Goal: Transaction & Acquisition: Purchase product/service

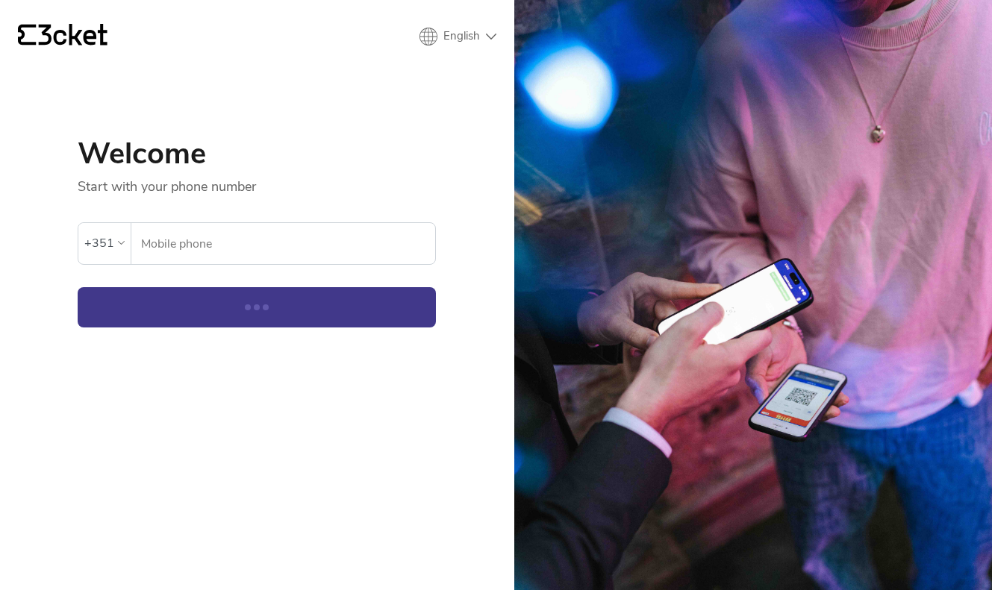
click at [316, 244] on input "Mobile phone" at bounding box center [287, 243] width 295 height 41
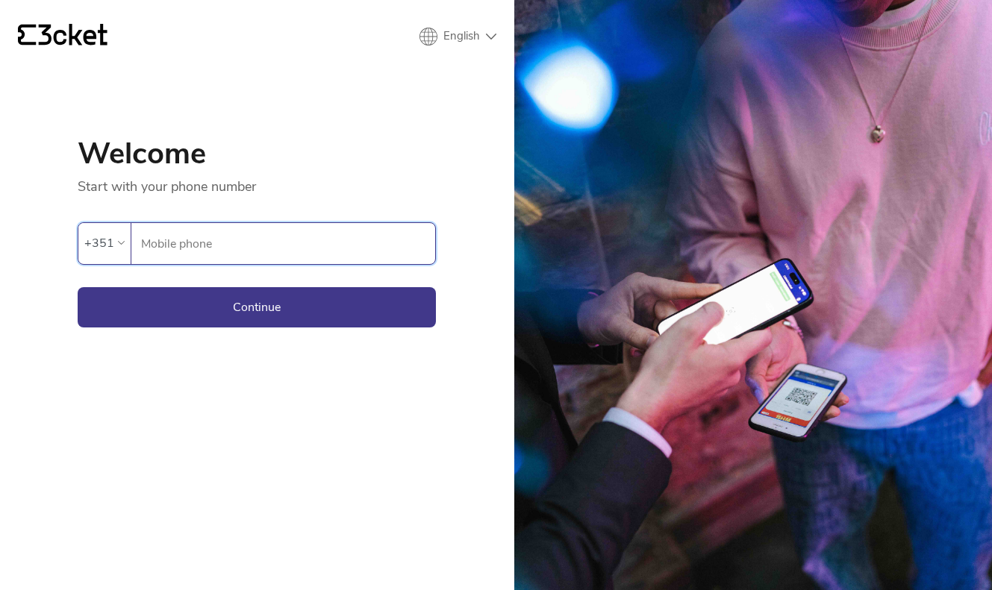
type input "964948293"
click at [331, 298] on button "Continue" at bounding box center [257, 307] width 358 height 40
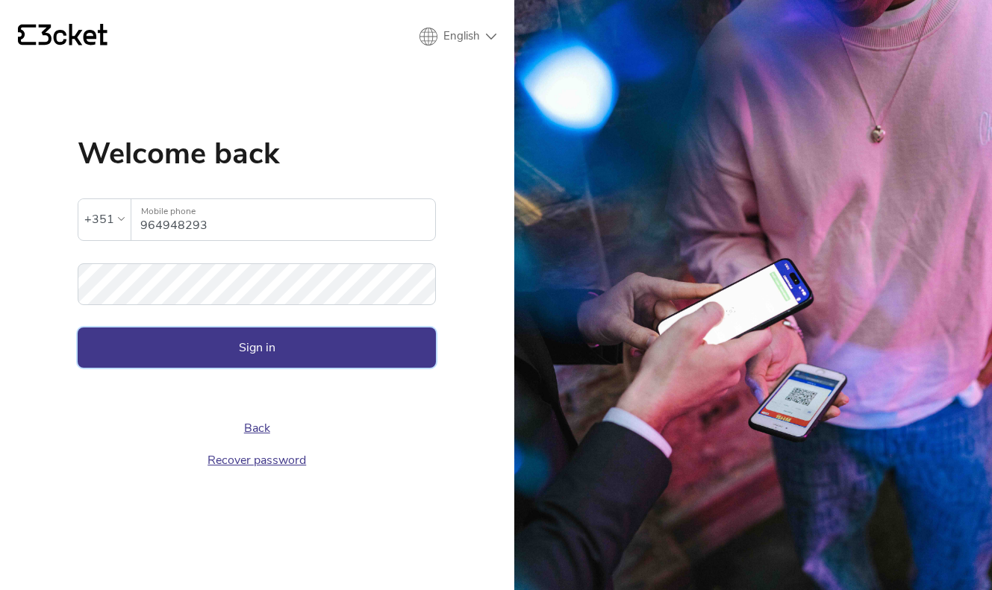
click at [410, 345] on button "Sign in" at bounding box center [257, 348] width 358 height 40
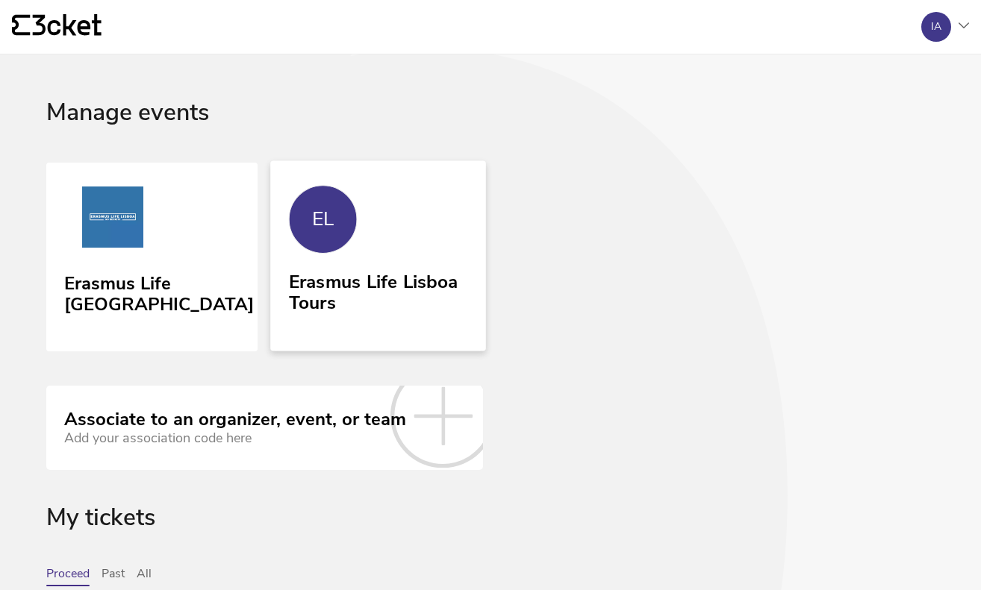
click at [451, 252] on link "EL Erasmus Life Lisboa Tours" at bounding box center [377, 255] width 215 height 190
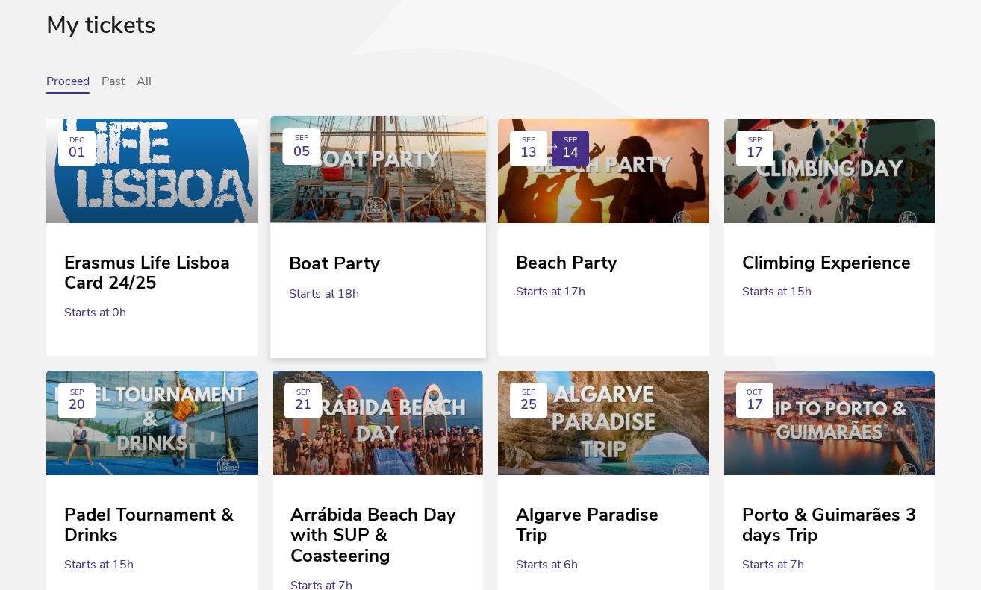
scroll to position [493, 0]
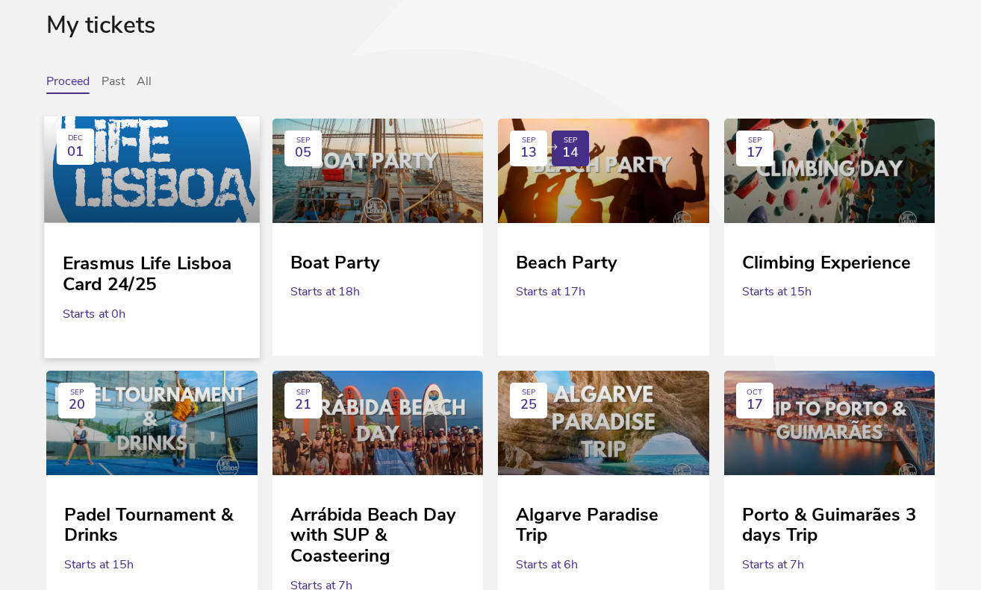
click at [163, 231] on link "DEC [DATE] Erasmus Life Lisboa Card 24/25 Starts at 0h" at bounding box center [151, 228] width 215 height 224
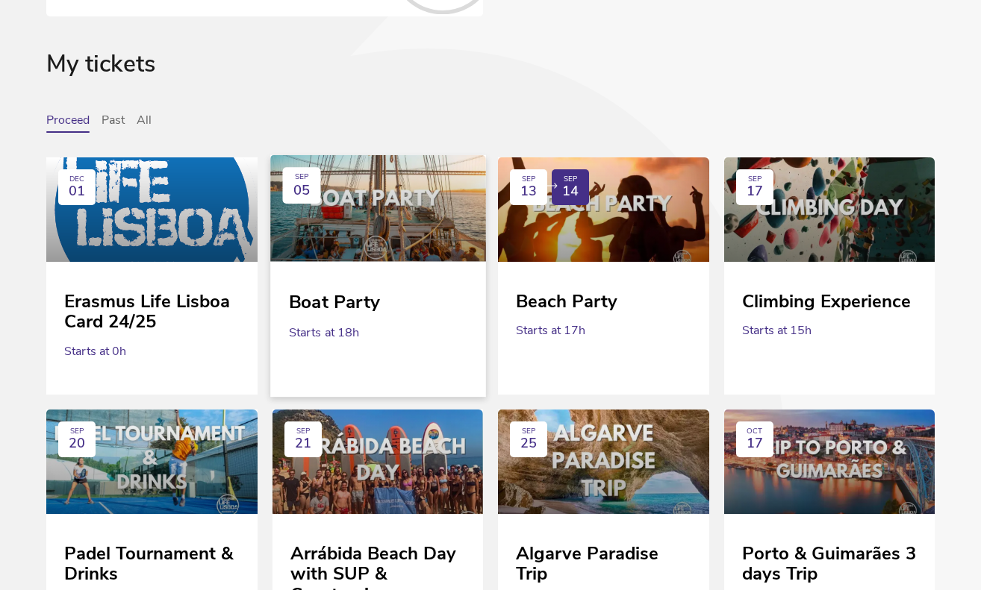
scroll to position [313, 0]
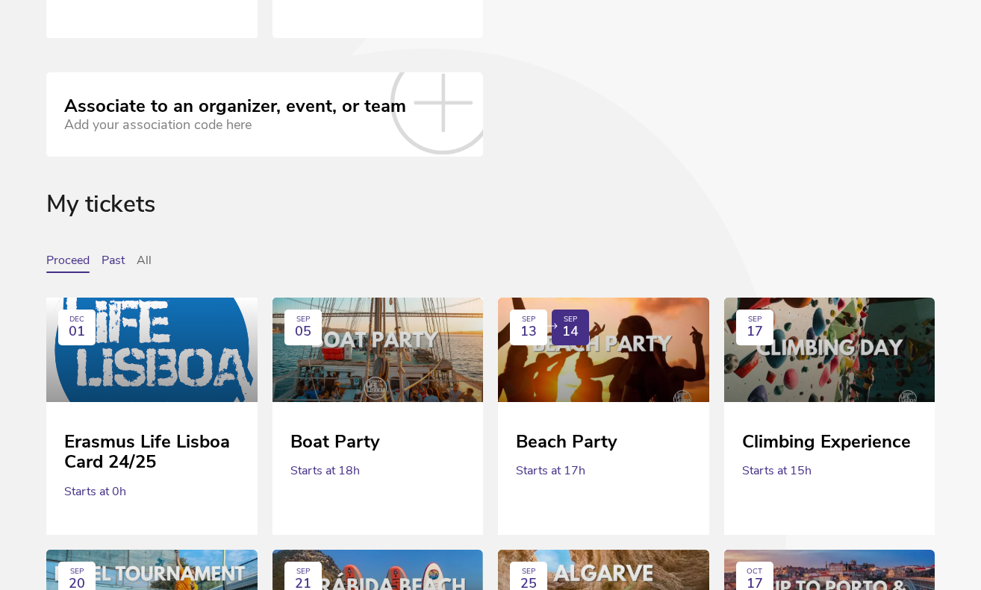
click at [123, 256] on button "Past" at bounding box center [113, 263] width 23 height 19
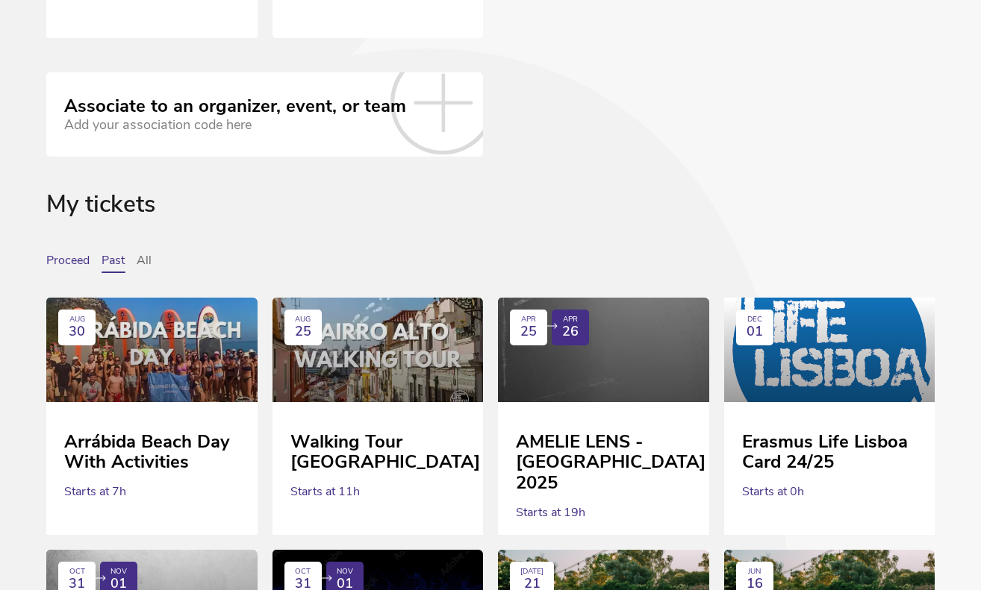
click at [83, 263] on button "Proceed" at bounding box center [67, 263] width 43 height 19
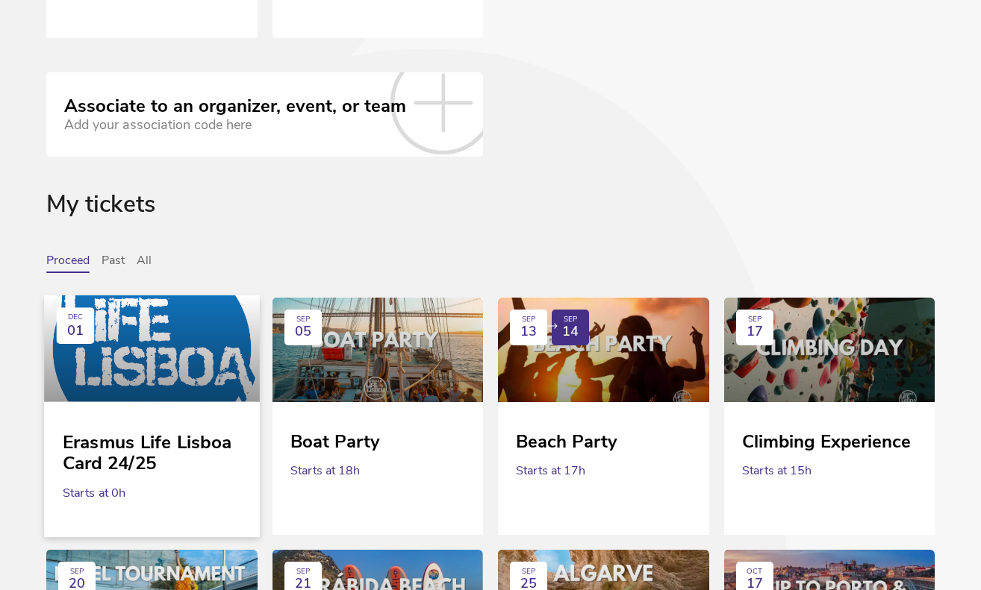
click at [193, 331] on div at bounding box center [151, 349] width 215 height 107
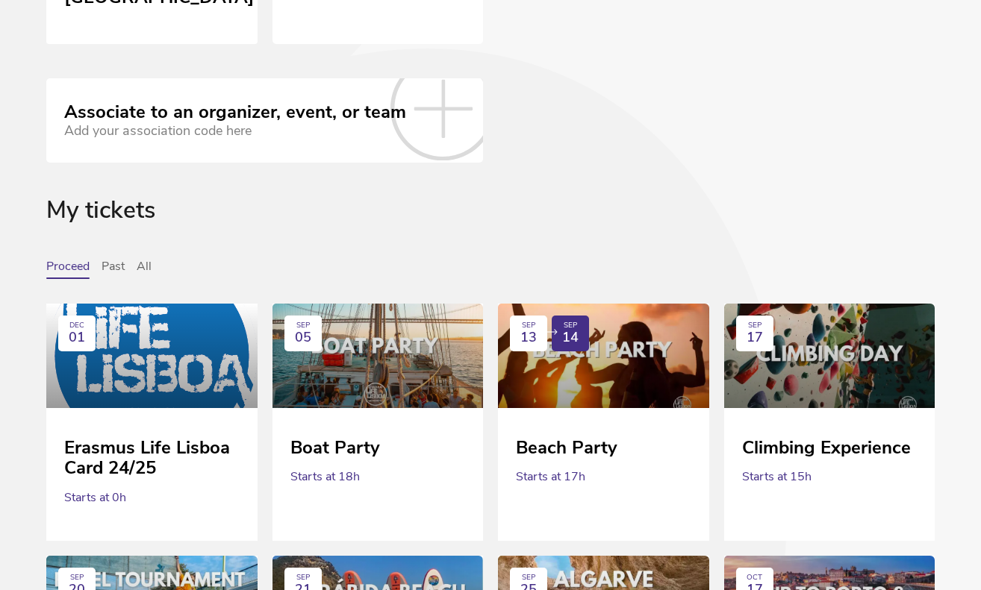
scroll to position [0, 0]
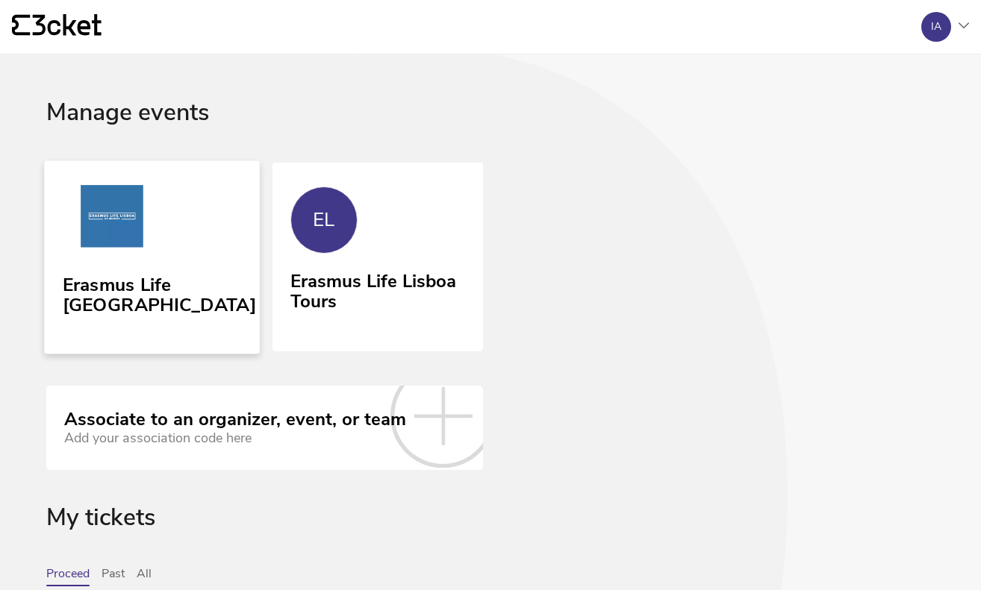
click at [191, 228] on link "Erasmus Life [GEOGRAPHIC_DATA]" at bounding box center [151, 256] width 215 height 193
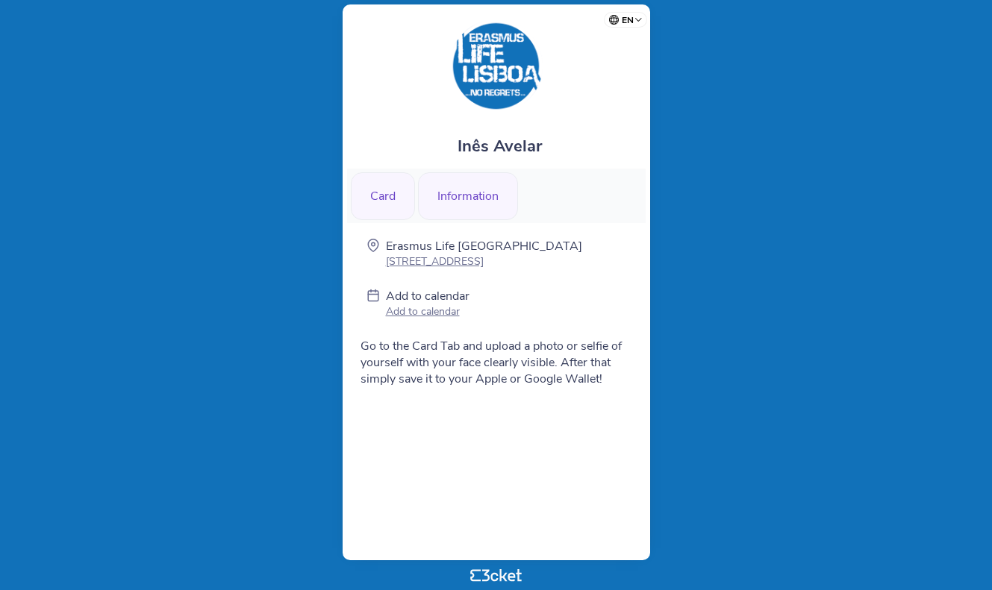
click at [404, 200] on div "Card" at bounding box center [383, 196] width 64 height 48
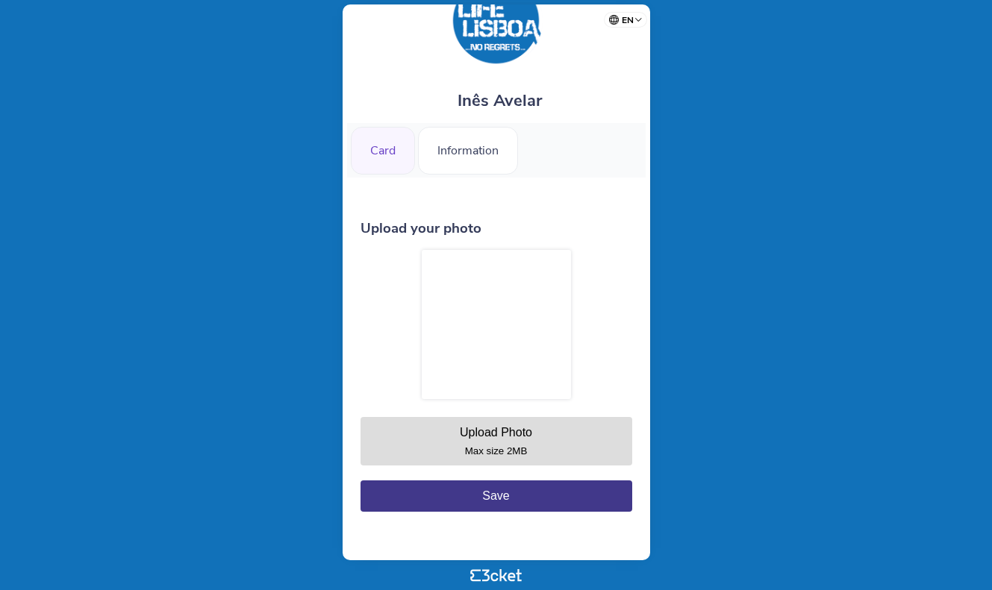
scroll to position [46, 0]
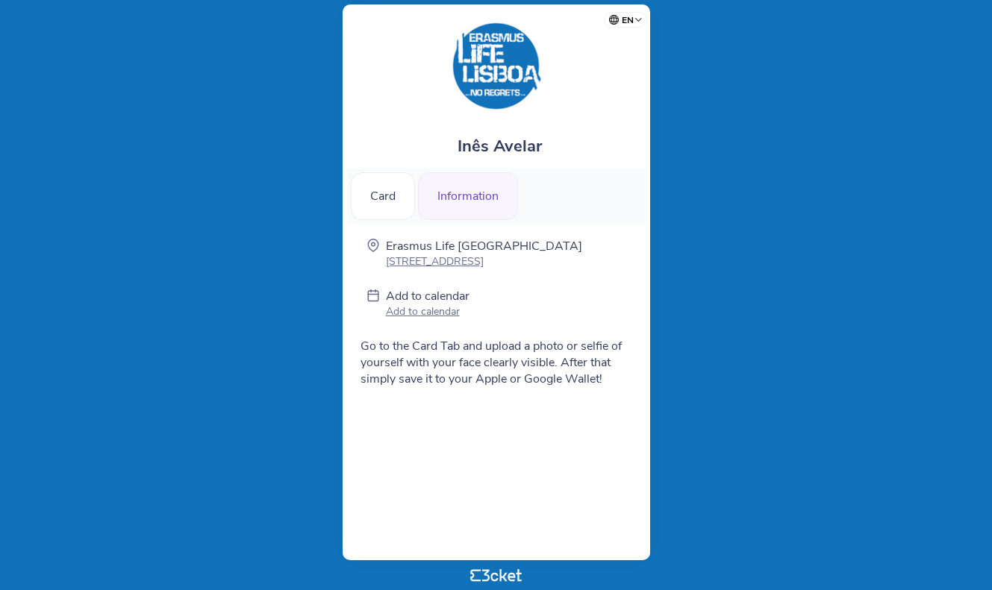
click at [192, 127] on body "en Português (Portugal) English Español Catalan Français Inês Avelar Card Infor…" at bounding box center [496, 295] width 980 height 578
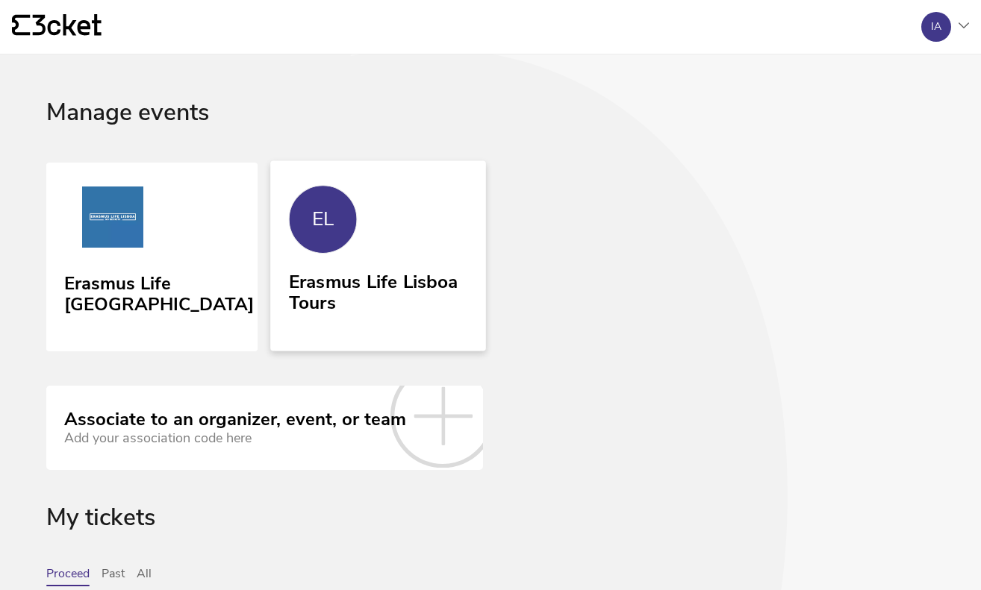
click at [361, 207] on link "EL Erasmus Life Lisboa Tours" at bounding box center [377, 255] width 215 height 190
